Goal: Navigation & Orientation: Find specific page/section

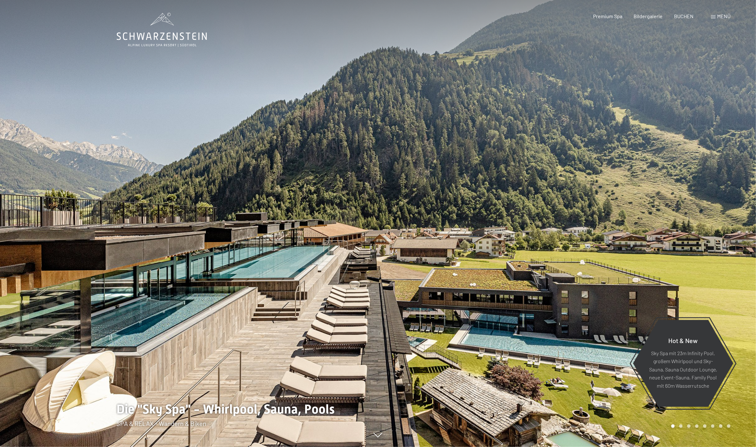
click at [329, 286] on div at bounding box center [189, 223] width 378 height 447
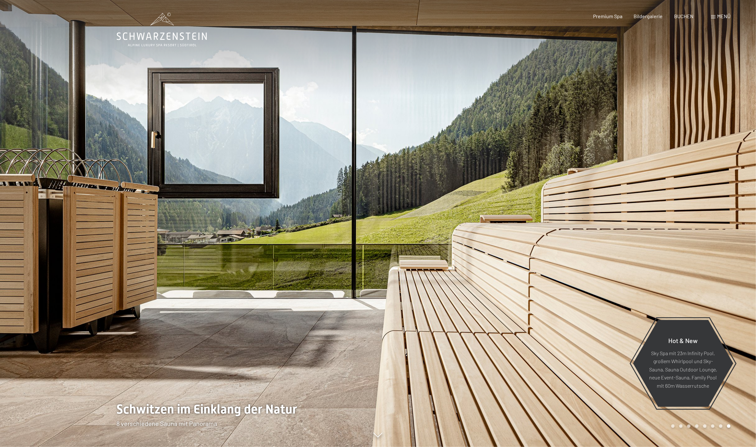
click at [192, 299] on div at bounding box center [189, 223] width 378 height 447
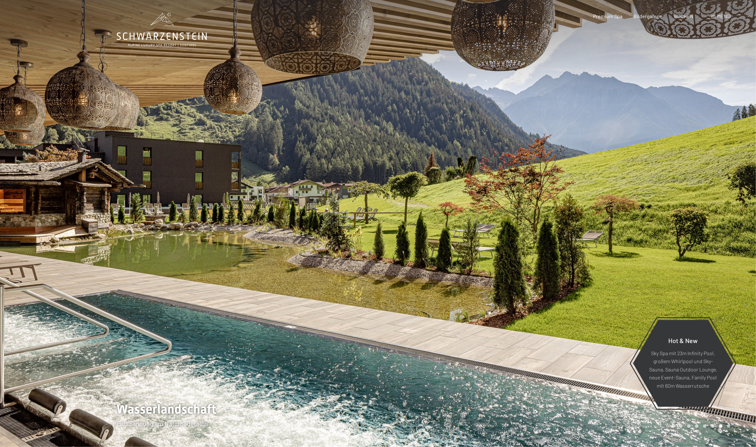
click at [192, 299] on div at bounding box center [189, 223] width 378 height 447
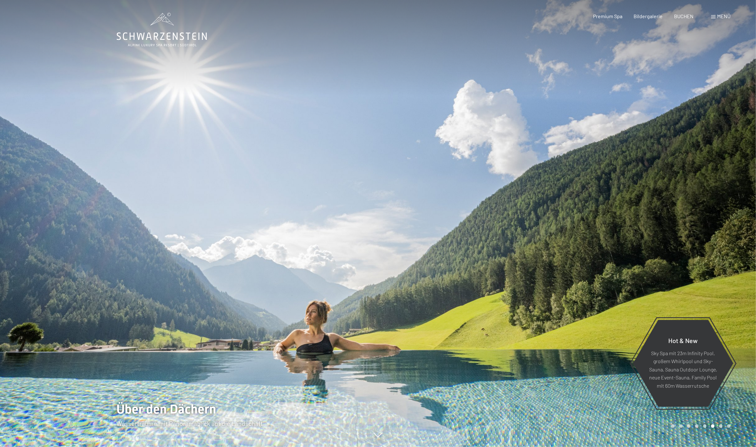
click at [192, 299] on div at bounding box center [189, 223] width 378 height 447
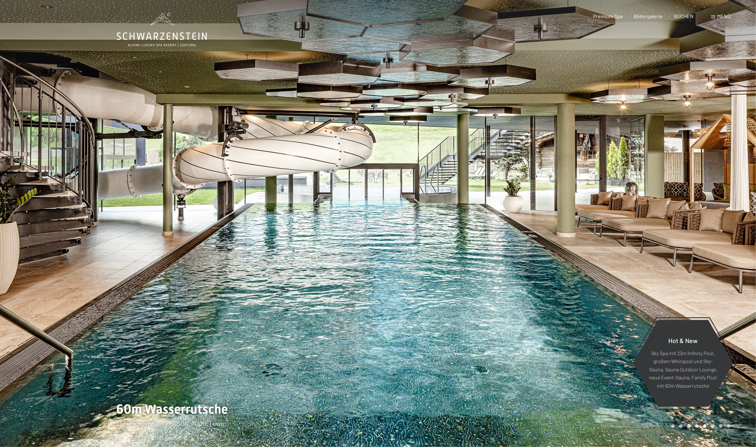
click at [152, 294] on div at bounding box center [189, 223] width 378 height 447
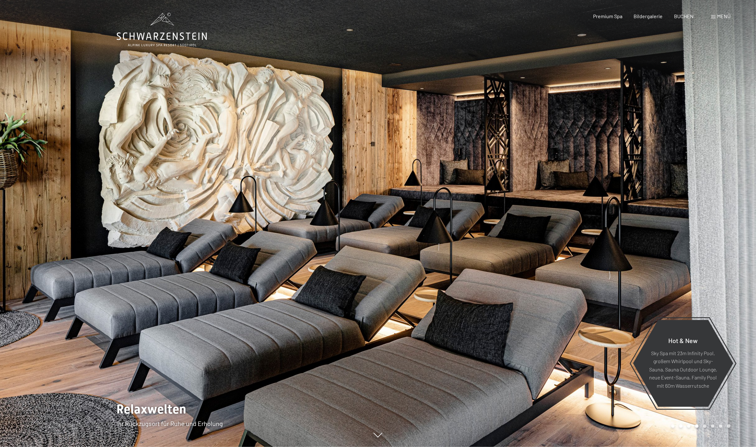
click at [152, 294] on div at bounding box center [189, 223] width 378 height 447
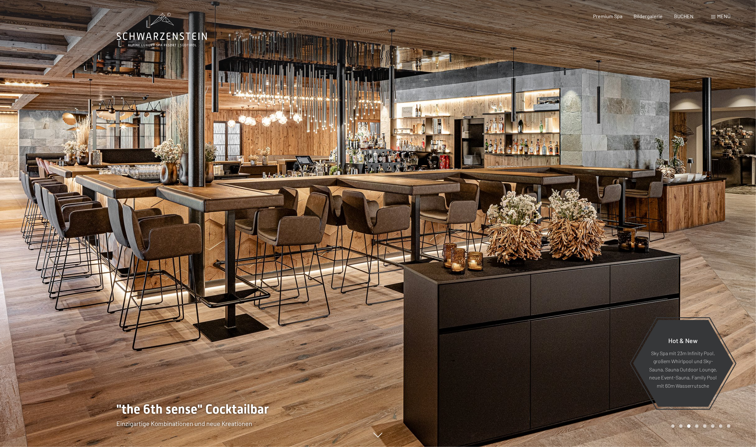
click at [151, 294] on div at bounding box center [189, 223] width 378 height 447
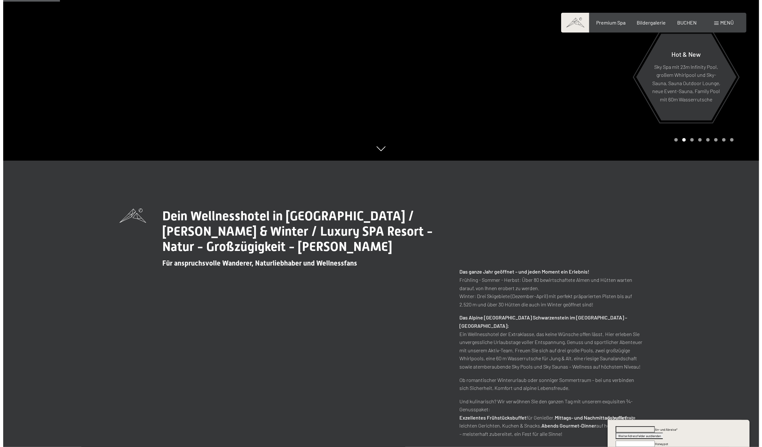
scroll to position [159, 0]
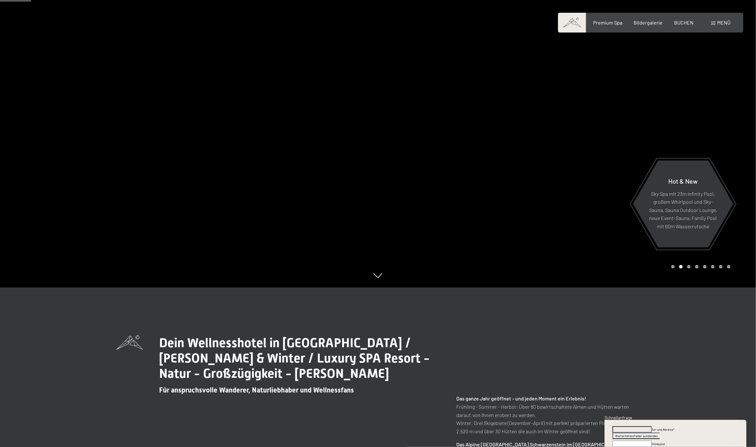
click at [714, 23] on span at bounding box center [713, 23] width 4 height 3
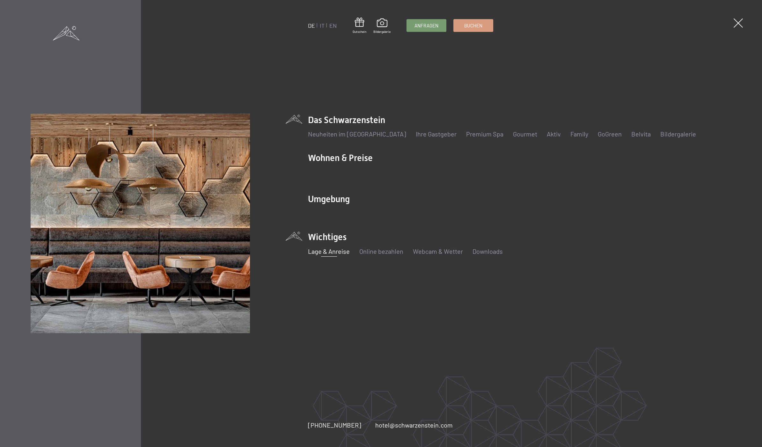
click at [331, 254] on link "Lage & Anreise" at bounding box center [329, 251] width 42 height 8
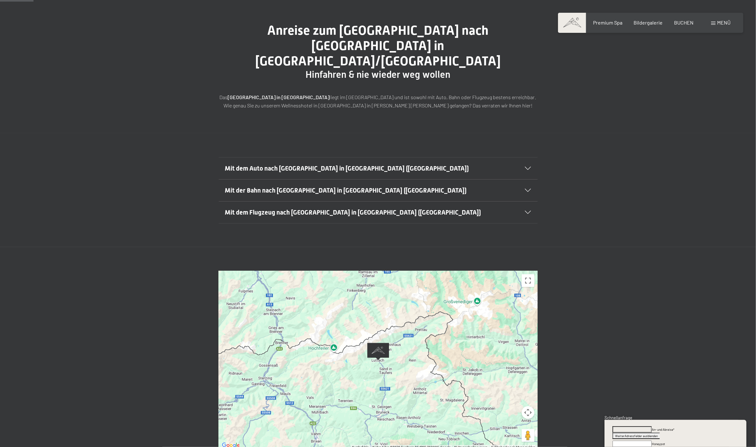
scroll to position [66, 0]
